Goal: Transaction & Acquisition: Purchase product/service

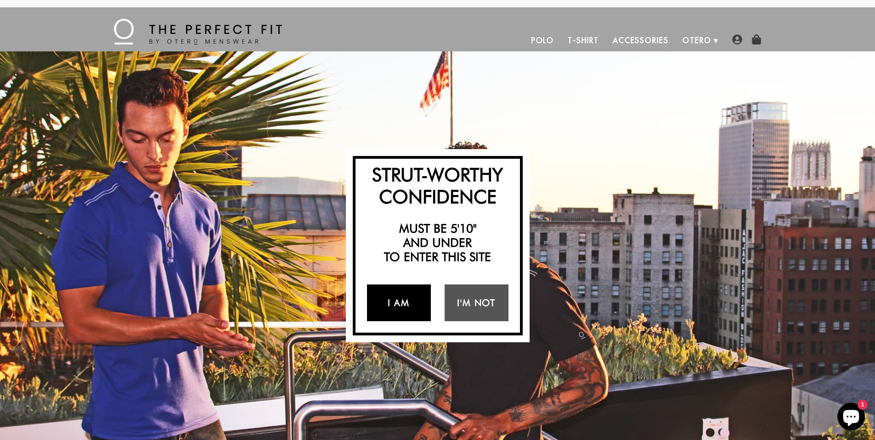
click at [414, 299] on link "I Am" at bounding box center [399, 303] width 64 height 37
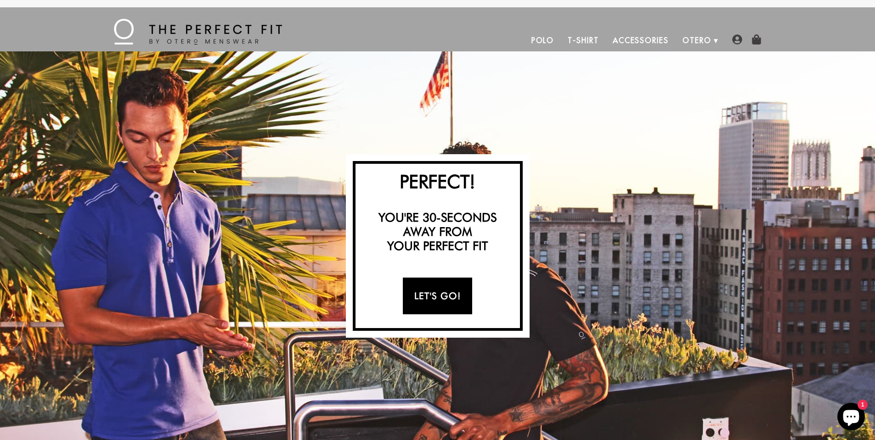
click at [441, 299] on link "Let's Go!" at bounding box center [437, 296] width 69 height 37
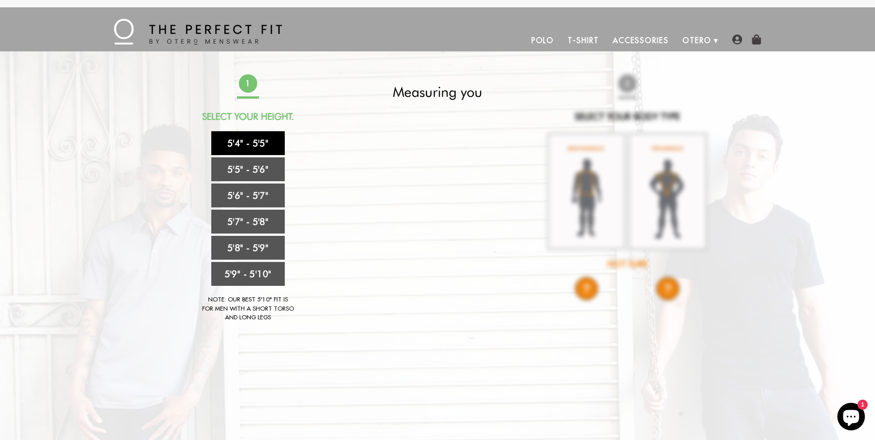
click at [252, 146] on link "5'4" - 5'5"" at bounding box center [247, 143] width 73 height 24
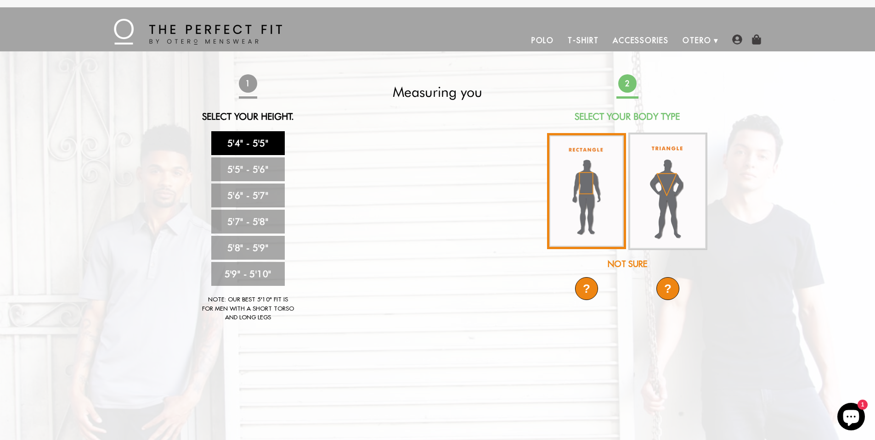
click at [584, 186] on img at bounding box center [586, 191] width 79 height 116
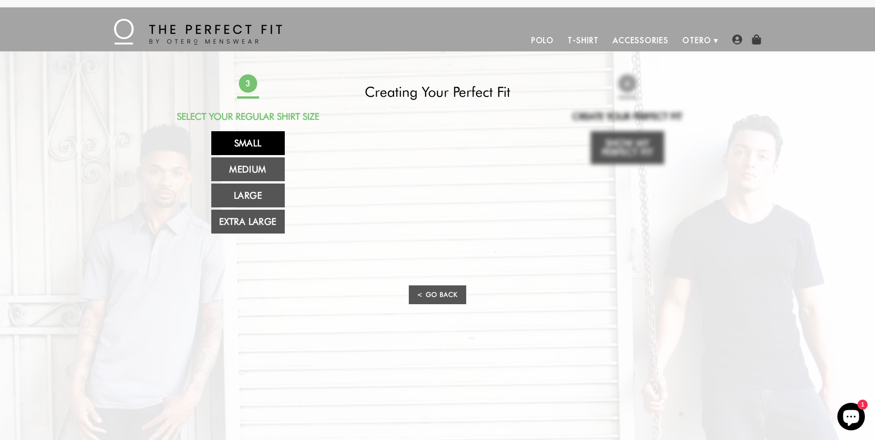
click at [248, 137] on link "Small" at bounding box center [247, 143] width 73 height 24
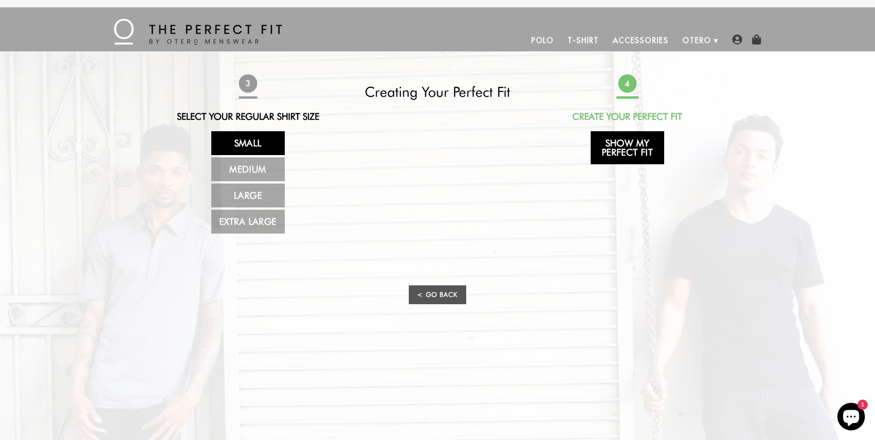
click at [628, 146] on link "Show My Perfect Fit" at bounding box center [627, 147] width 73 height 33
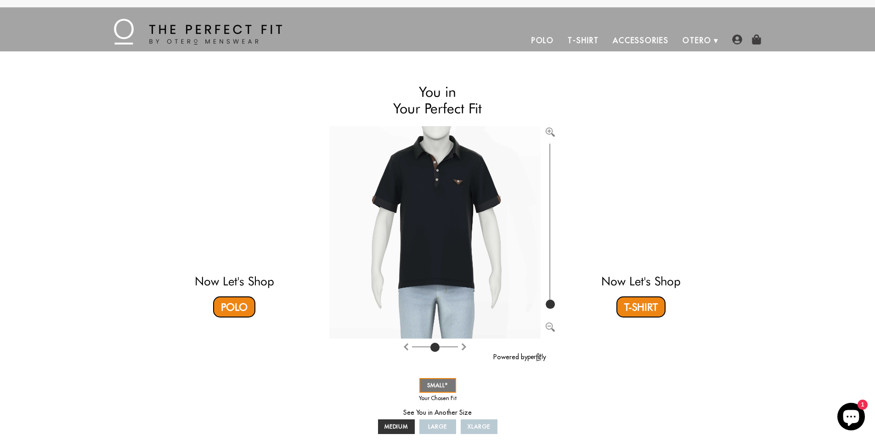
click at [580, 41] on link "T-Shirt" at bounding box center [583, 40] width 45 height 22
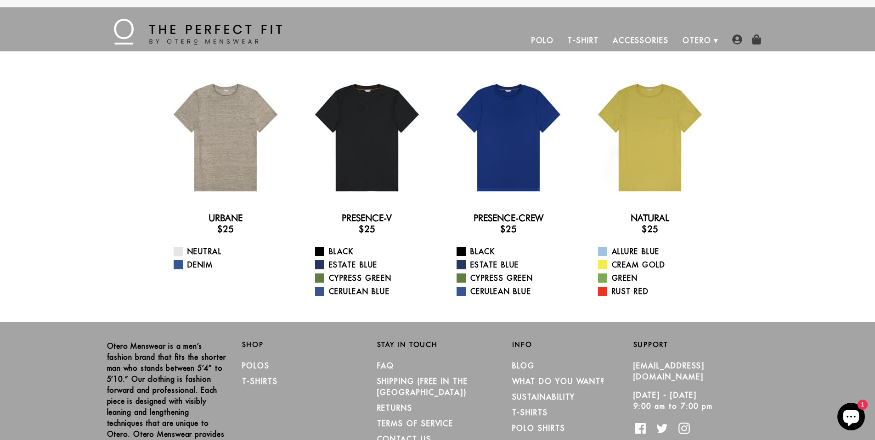
click at [625, 40] on link "Accessories" at bounding box center [641, 40] width 70 height 22
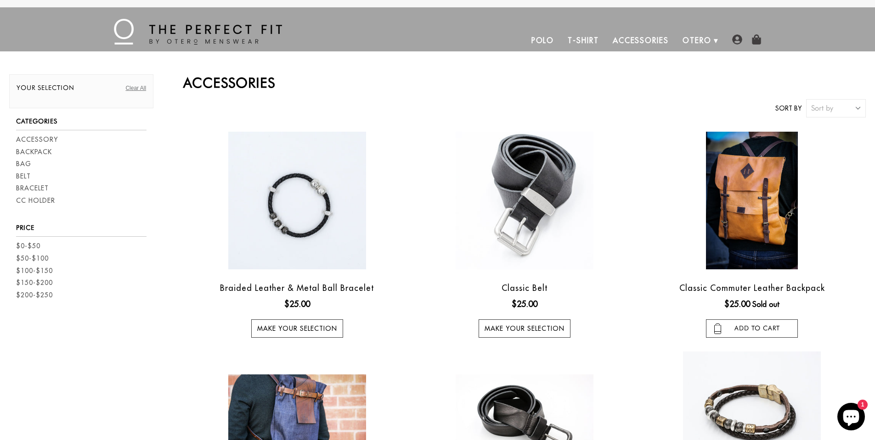
click at [545, 39] on link "Polo" at bounding box center [542, 40] width 37 height 22
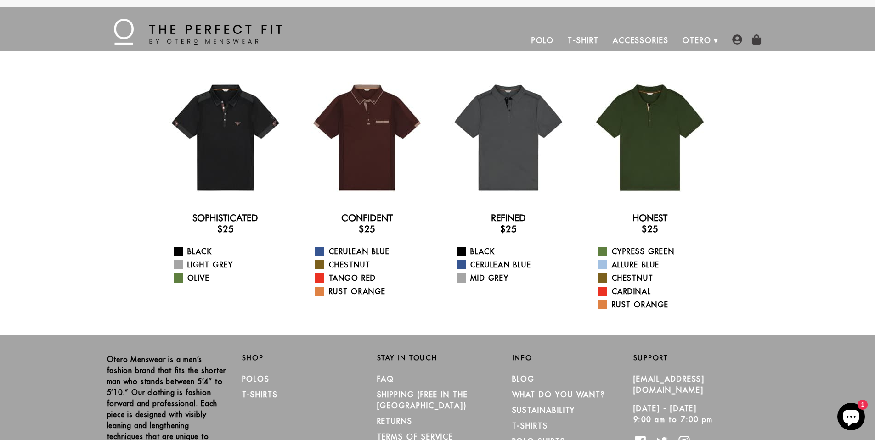
click at [578, 40] on link "T-Shirt" at bounding box center [583, 40] width 45 height 22
